Goal: Use online tool/utility: Use online tool/utility

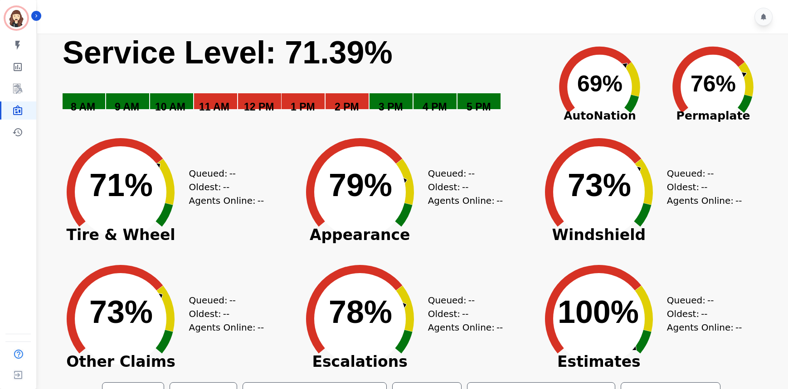
scroll to position [35, 0]
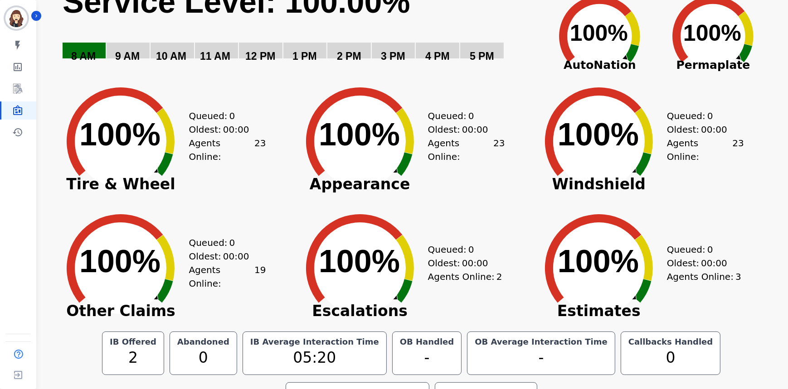
scroll to position [90, 0]
